Goal: Obtain resource: Obtain resource

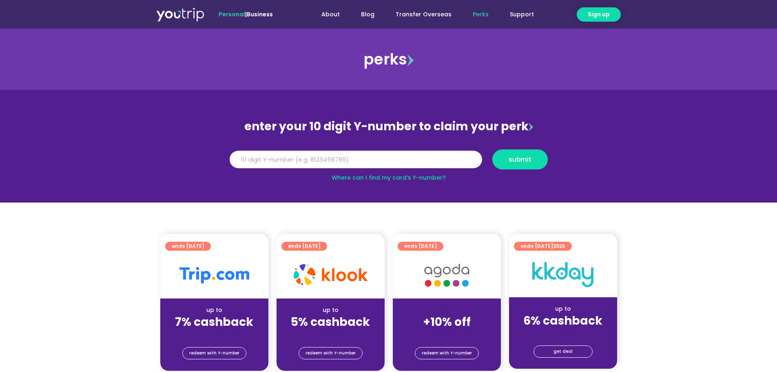
click at [384, 177] on link "Where can I find my card’s Y-number?" at bounding box center [389, 177] width 114 height 8
click at [253, 160] on input "Y Number" at bounding box center [356, 160] width 253 height 18
type input "8180758292"
click at [544, 164] on button "submit" at bounding box center [519, 159] width 55 height 20
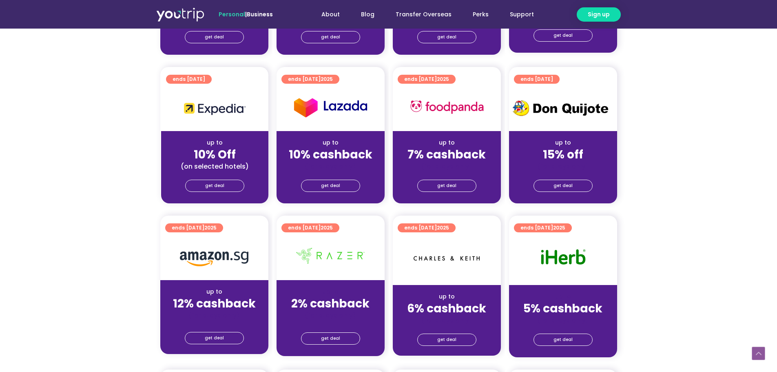
scroll to position [326, 0]
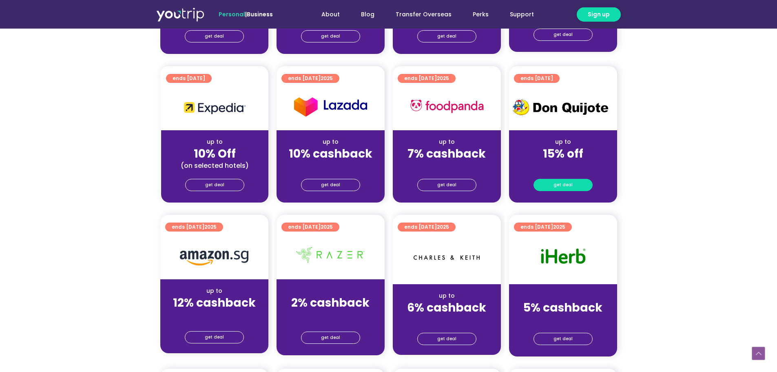
click at [567, 184] on span "get deal" at bounding box center [563, 184] width 19 height 11
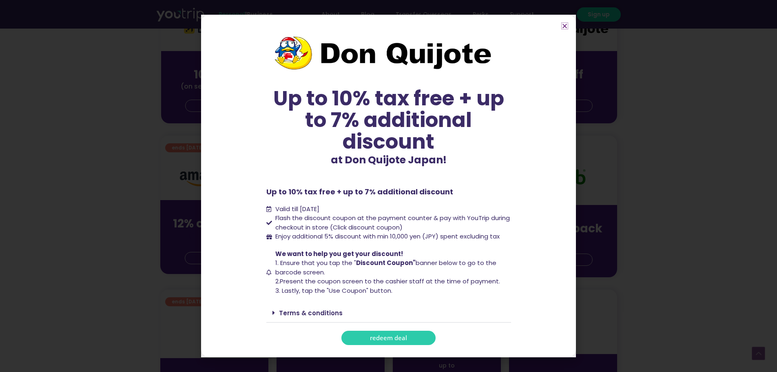
scroll to position [408, 0]
click at [287, 313] on link "Terms & conditions" at bounding box center [311, 312] width 64 height 9
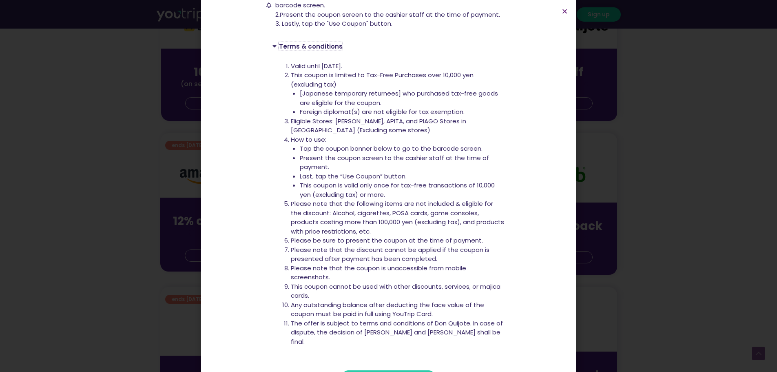
scroll to position [259, 0]
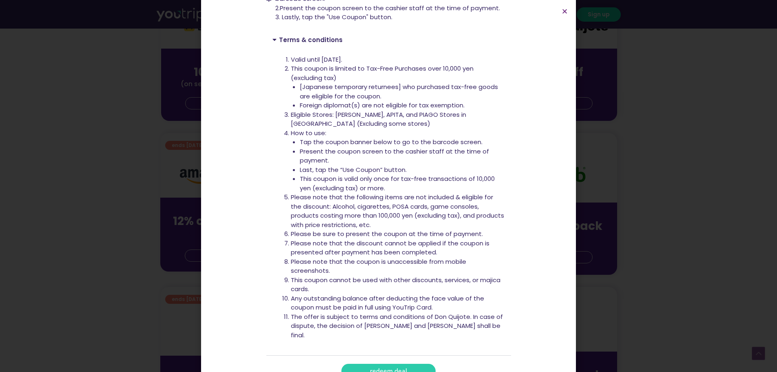
click at [390, 364] on link "redeem deal" at bounding box center [388, 371] width 94 height 14
